Goal: Task Accomplishment & Management: Complete application form

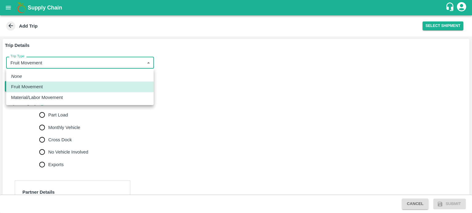
click at [57, 61] on body "Supply Chain Add Trip Select Shipment Trip Details Trip Type Fruit Movement 1 T…" at bounding box center [236, 106] width 472 height 213
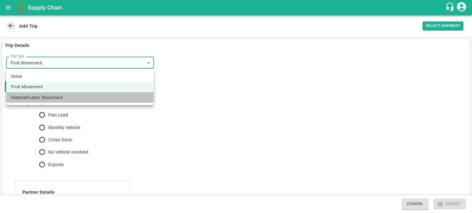
click at [41, 95] on p "Material/Labor Movement" at bounding box center [37, 97] width 52 height 7
type input "2"
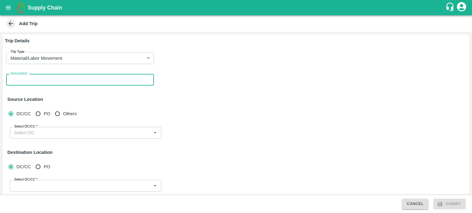
click at [51, 80] on textarea "Description" at bounding box center [79, 80] width 139 height 6
click at [51, 80] on textarea "mentevaeialo artM" at bounding box center [79, 80] width 139 height 6
type textarea "m"
type textarea "aMmmmmmmmmmmmmmmmmmmmmmmmmmmmmmmmmmmmmmmmmmmmmmmm"
click at [51, 80] on textarea "Description" at bounding box center [79, 80] width 139 height 6
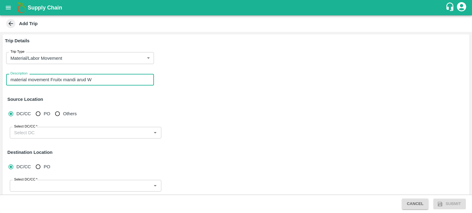
click at [107, 80] on textarea "material movement Fruitx mandi arud W" at bounding box center [79, 80] width 139 height 6
click at [107, 80] on textarea "material movement Fruitx mandi au" at bounding box center [79, 80] width 139 height 6
click at [84, 82] on textarea "material movement Fruitx mandi au" at bounding box center [79, 80] width 139 height 6
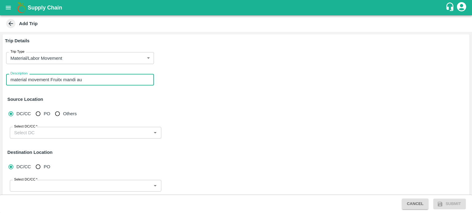
click at [84, 82] on textarea "material movement Fruitx mandi au" at bounding box center [79, 80] width 139 height 6
click at [86, 82] on textarea "material movement Fruitx mandi au" at bounding box center [79, 80] width 139 height 6
type textarea "material movement Fr"
